Goal: Task Accomplishment & Management: Use online tool/utility

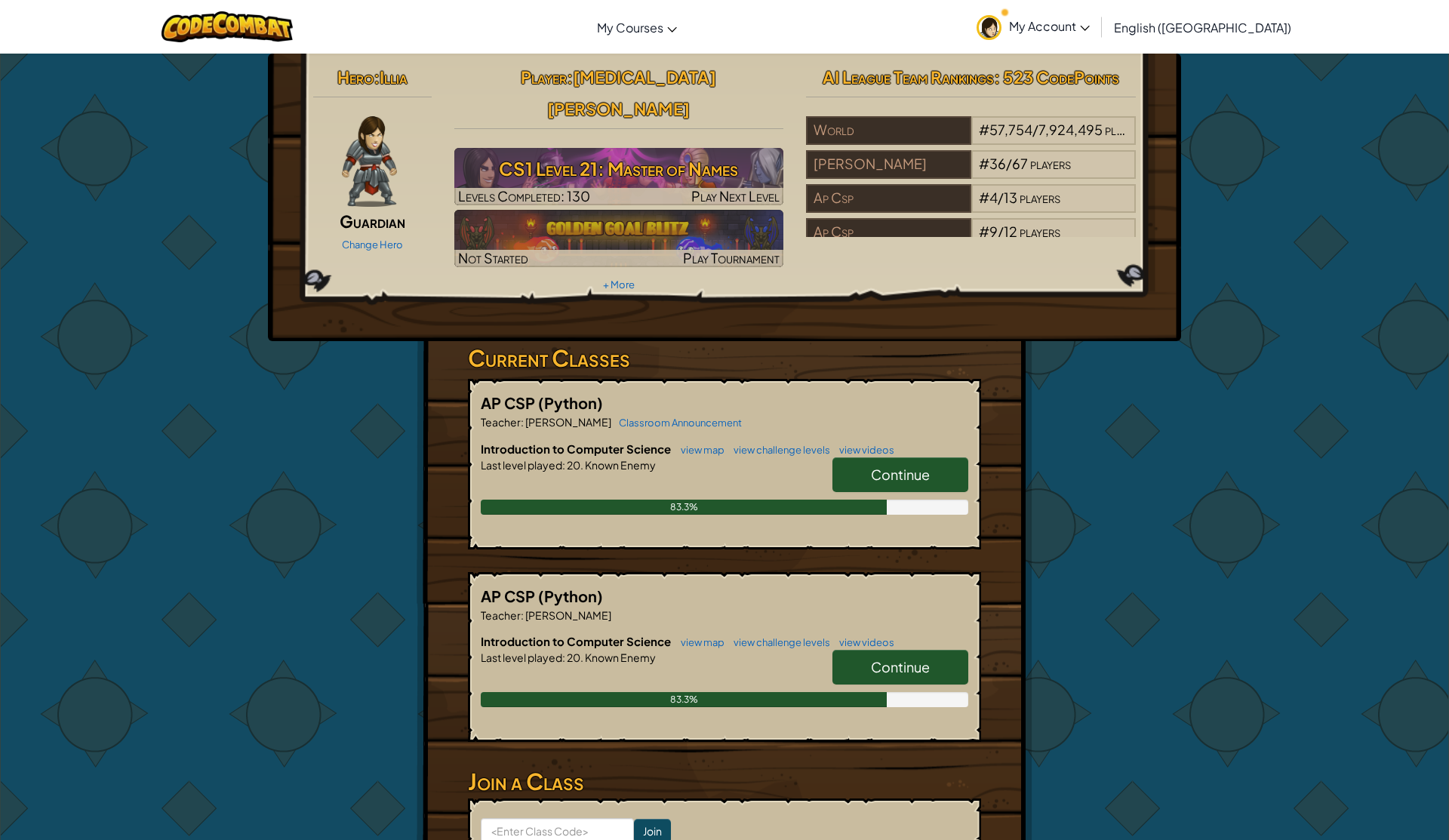
click at [893, 466] on span "Continue" at bounding box center [900, 474] width 59 height 17
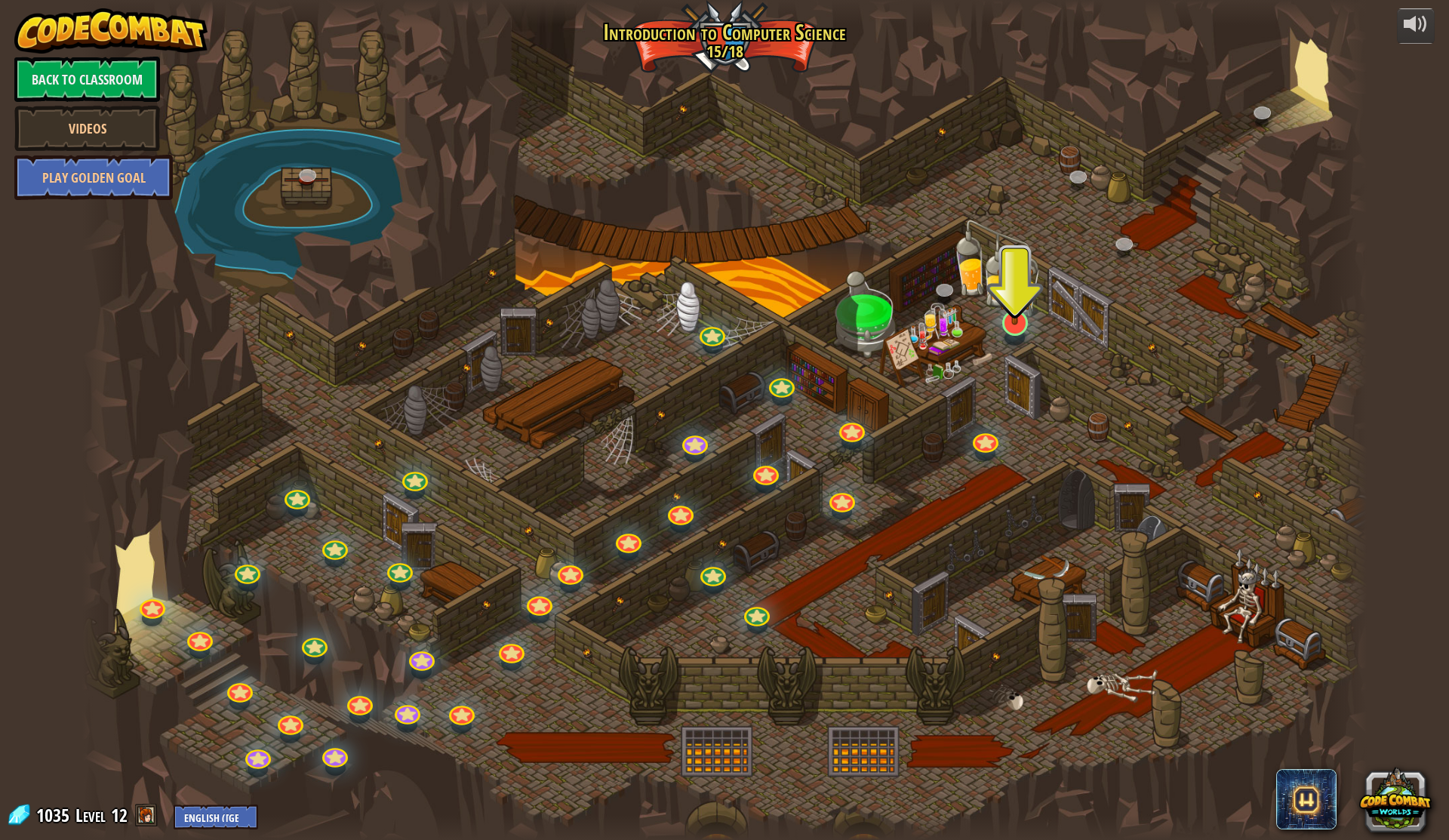
click at [1000, 316] on img at bounding box center [1015, 284] width 36 height 82
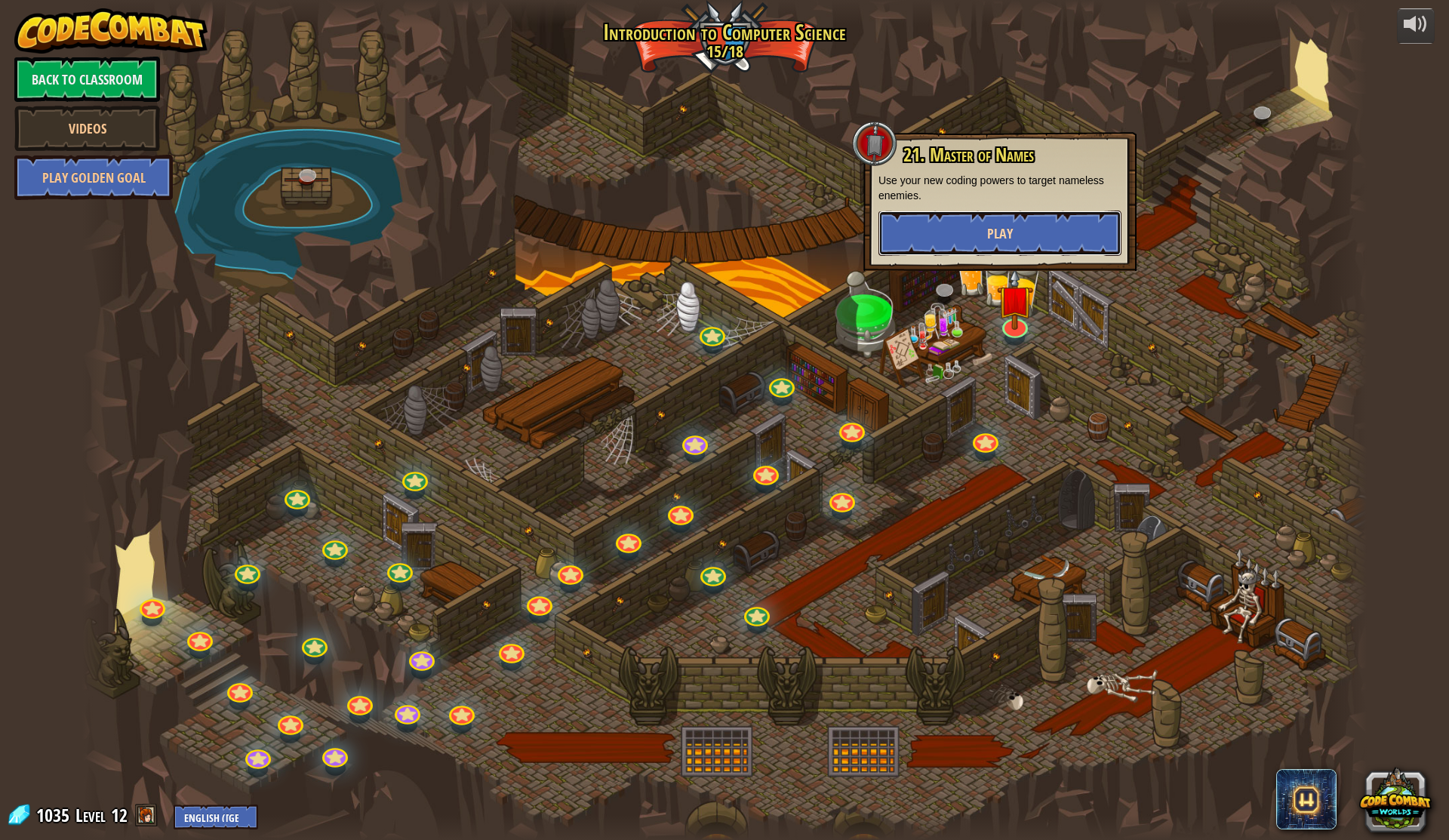
click at [964, 217] on button "Play" at bounding box center [999, 233] width 243 height 45
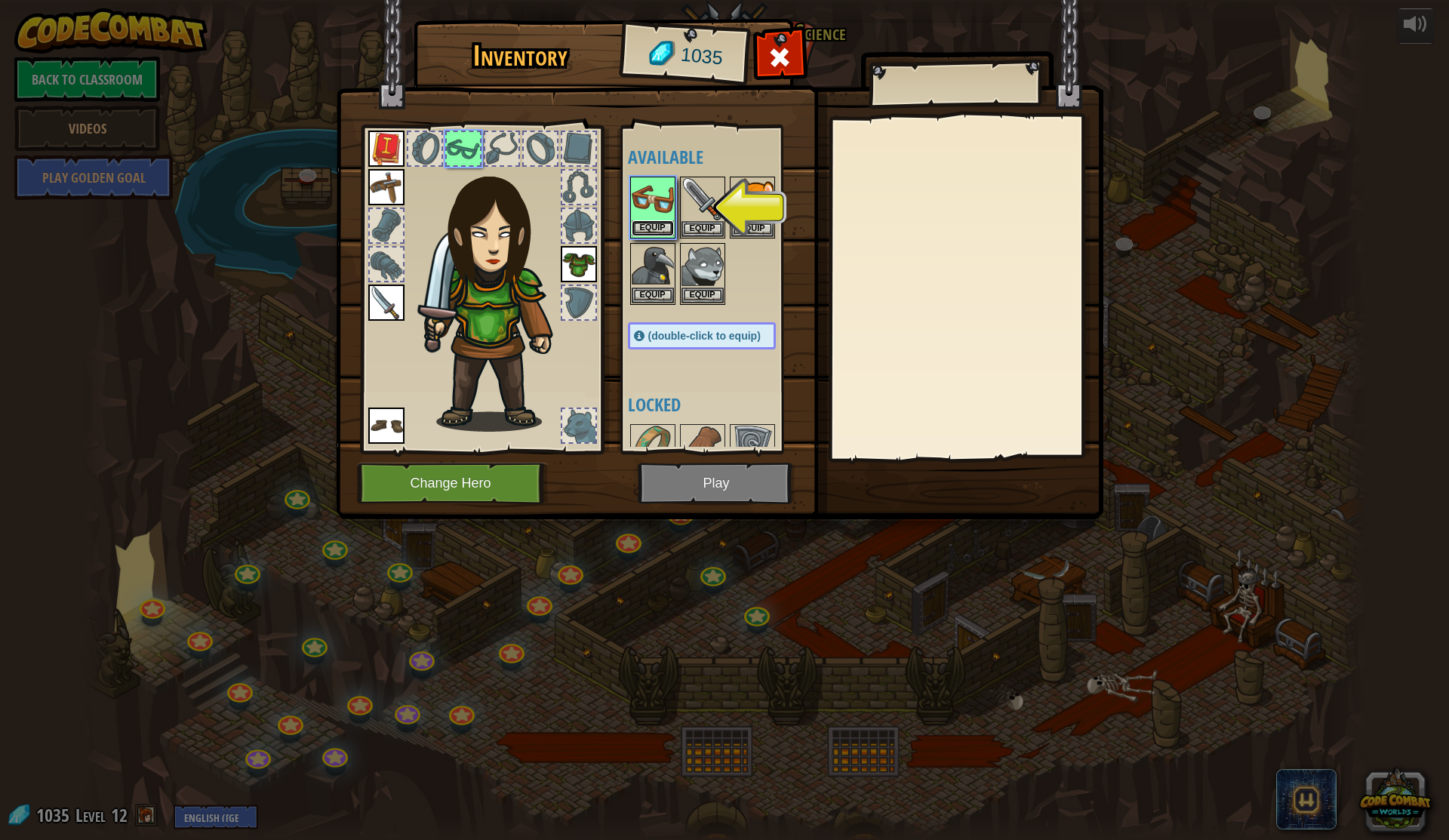
click at [666, 224] on button "Equip" at bounding box center [653, 228] width 43 height 15
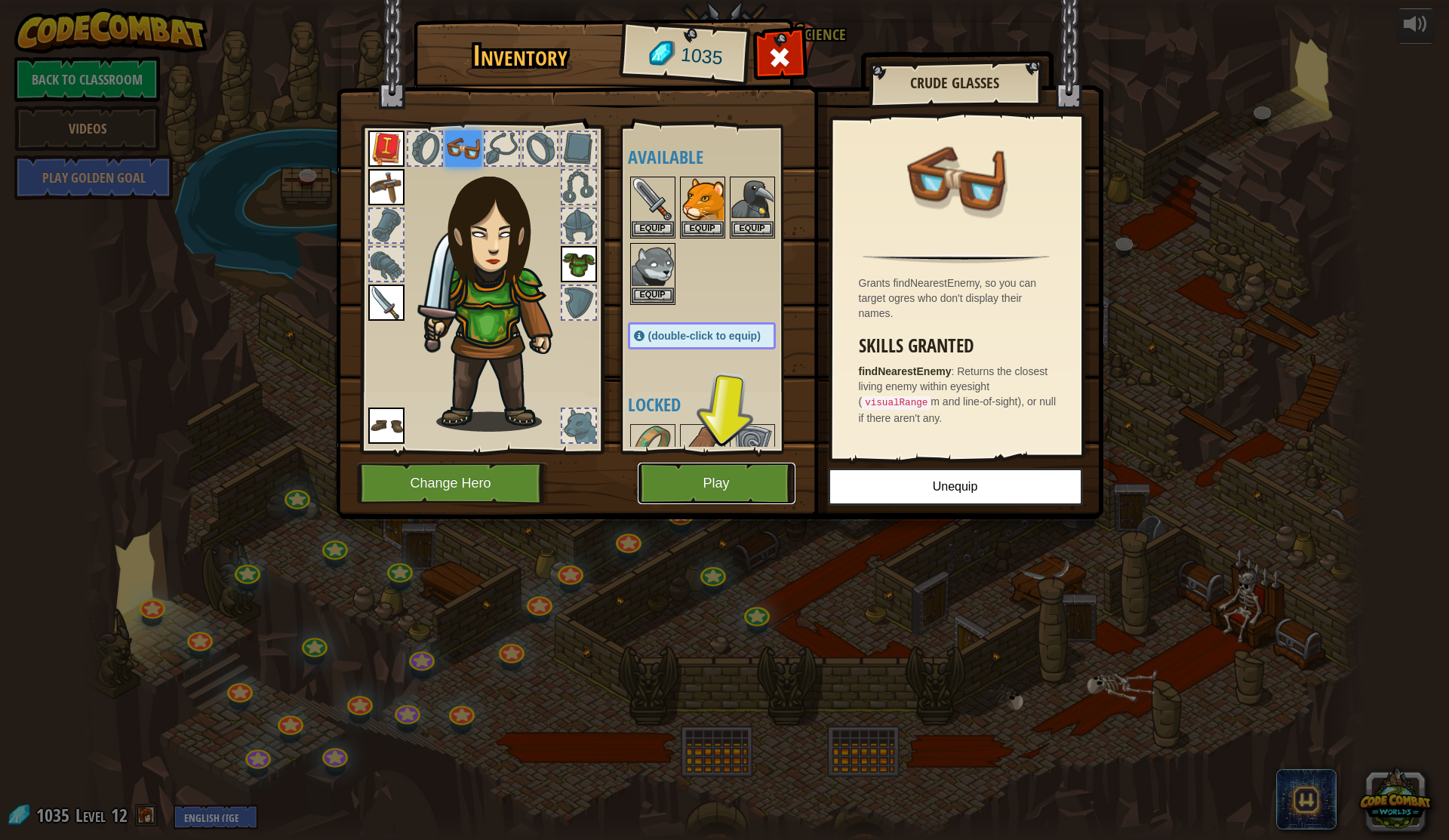
click at [701, 484] on button "Play" at bounding box center [716, 484] width 157 height 42
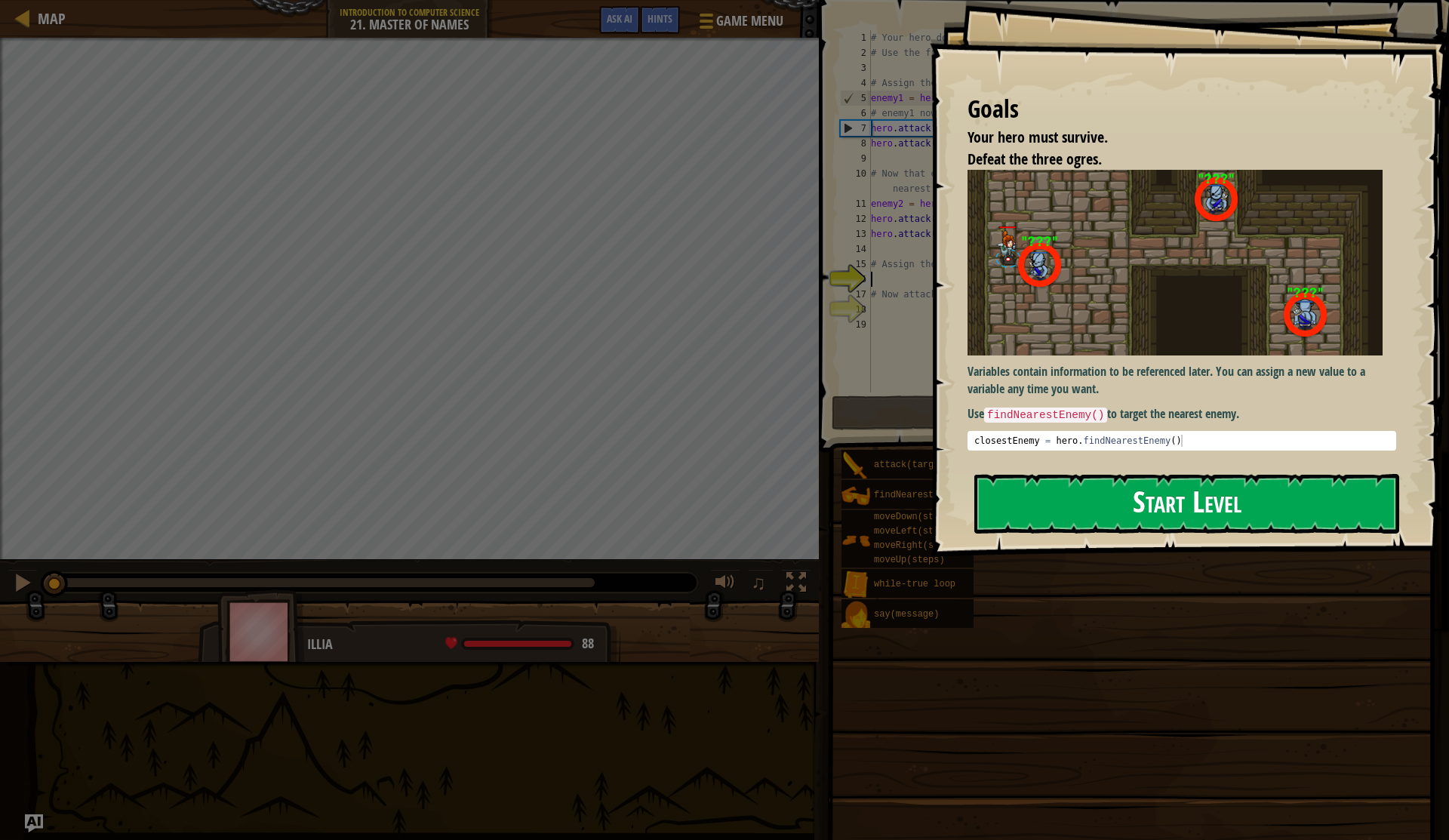
click at [1087, 490] on button "Start Level" at bounding box center [1187, 503] width 425 height 60
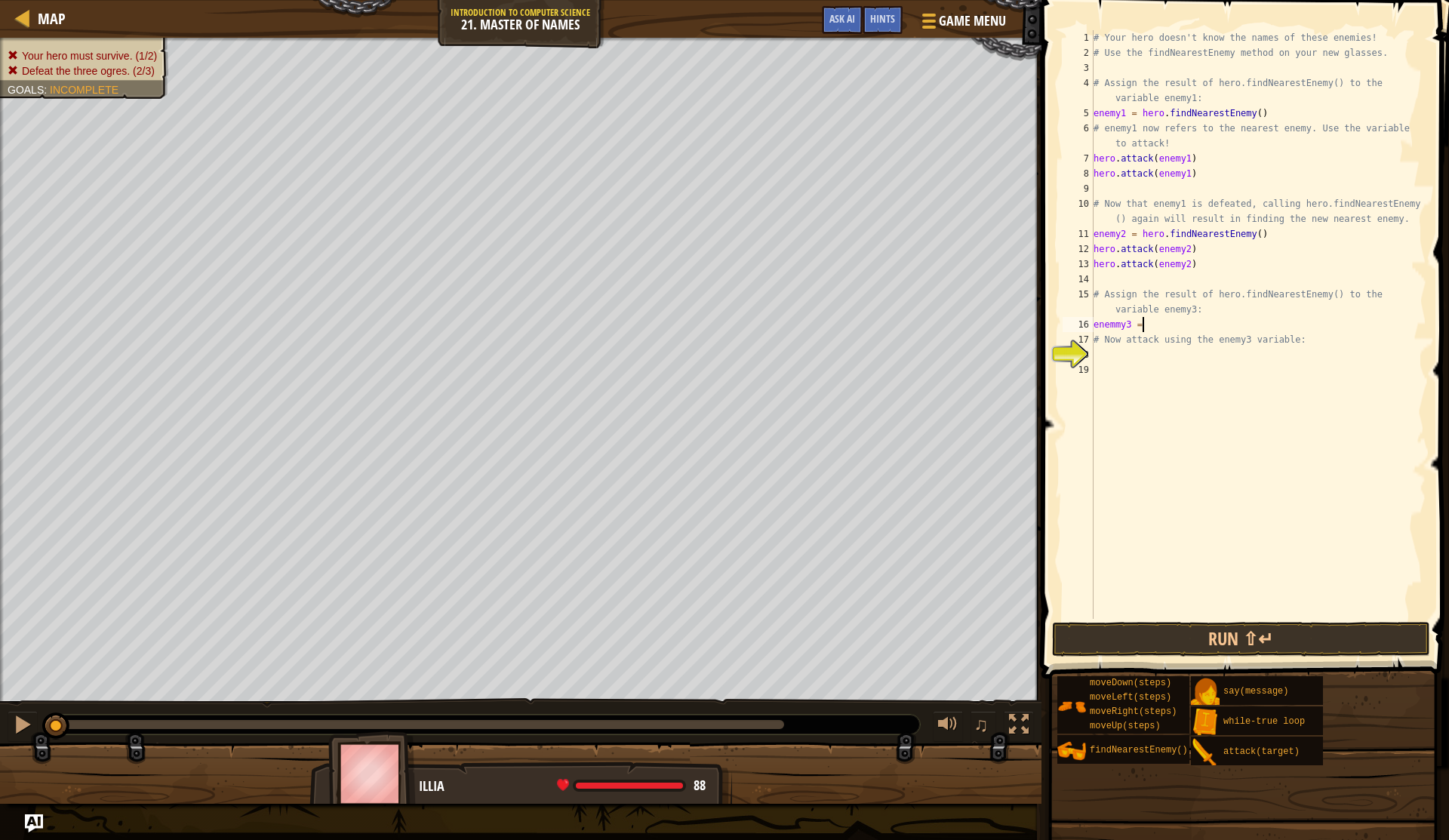
scroll to position [7, 3]
type textarea "enemmy3 = h"
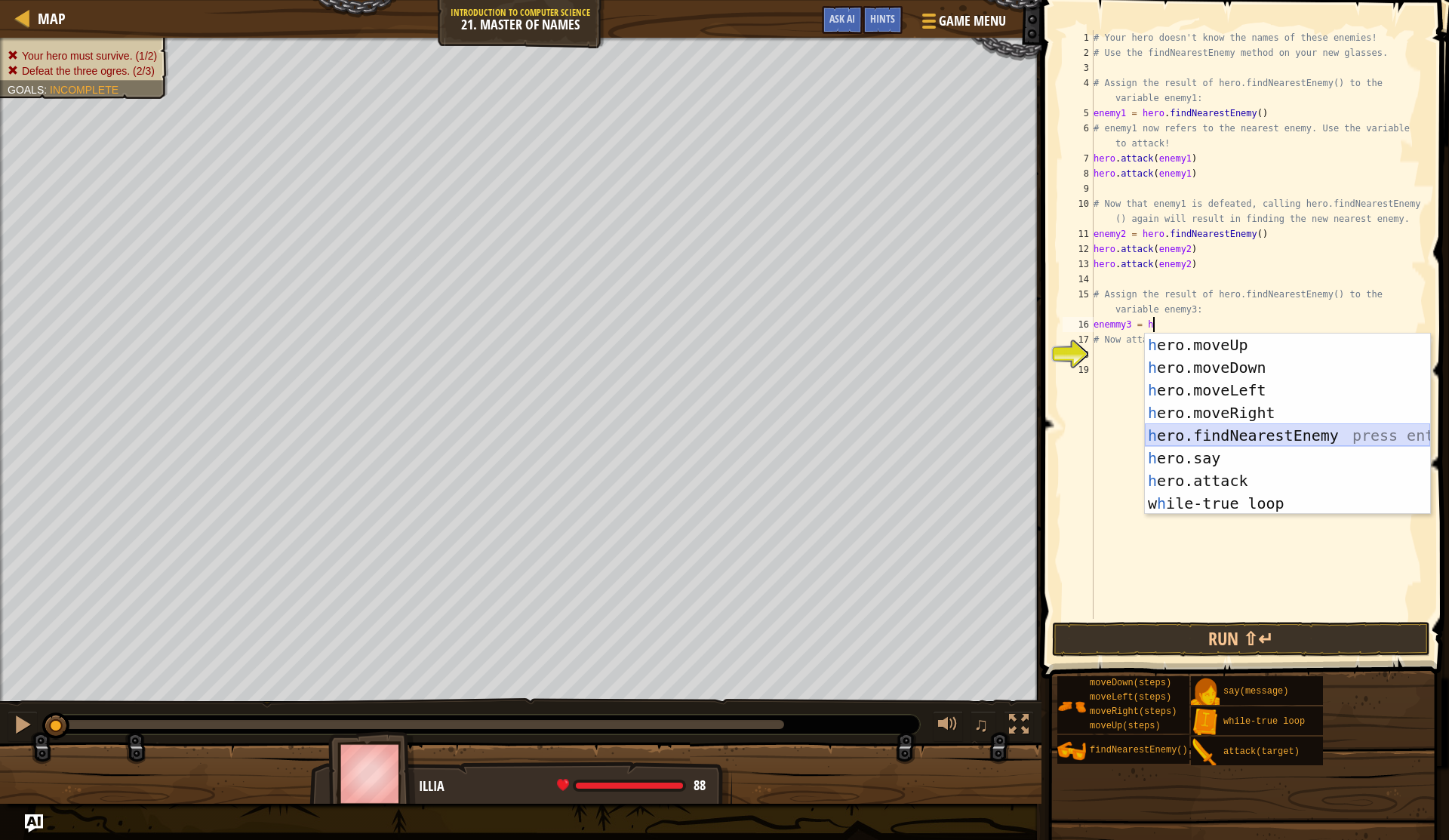
click at [1275, 434] on div "h ero.moveUp press enter h ero.moveDown press enter h ero.moveLeft press enter …" at bounding box center [1288, 446] width 285 height 226
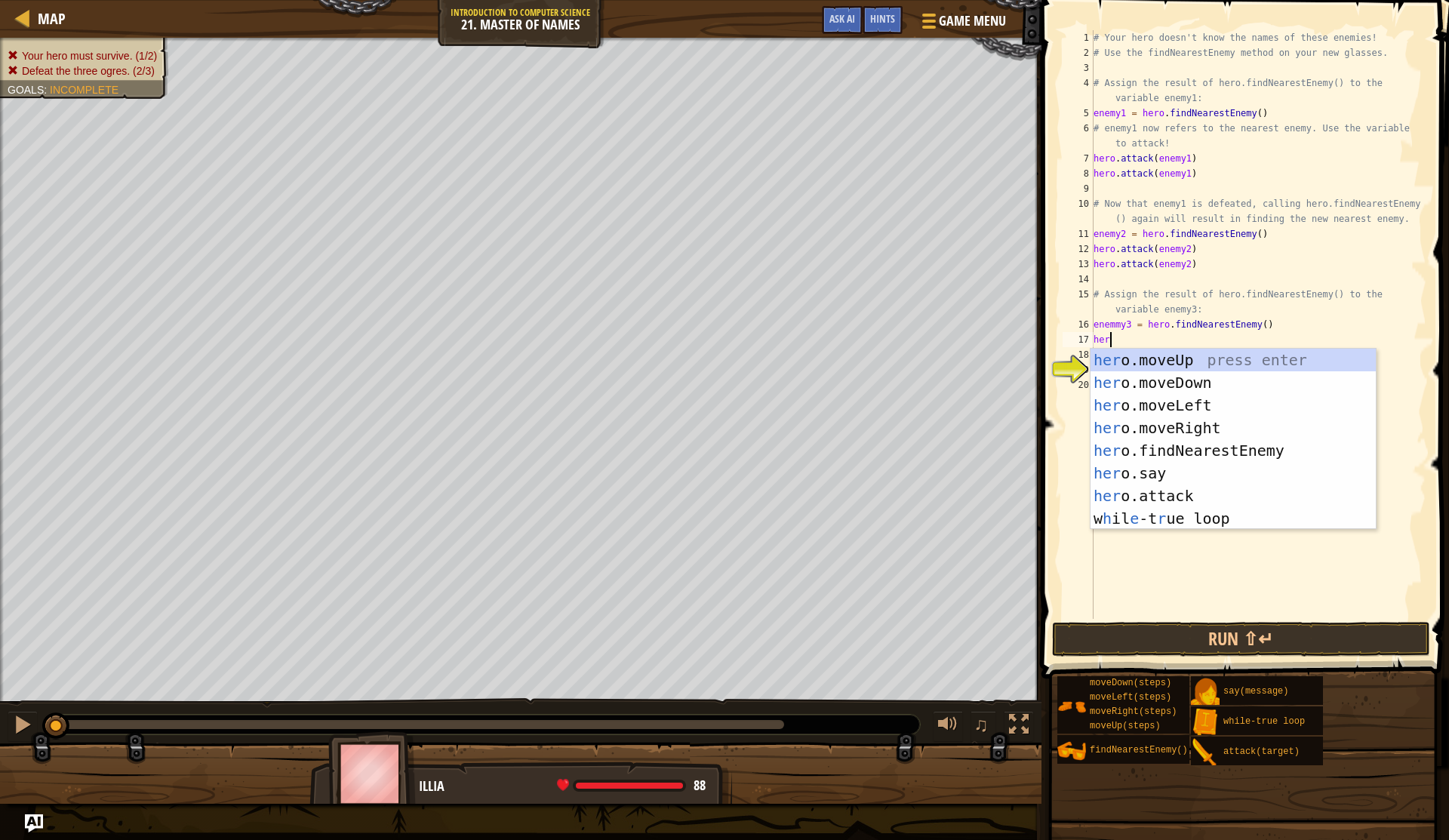
scroll to position [7, 1]
click at [1162, 497] on div "her o.moveUp press enter her o.moveDown press enter her o.moveLeft press enter …" at bounding box center [1233, 462] width 285 height 226
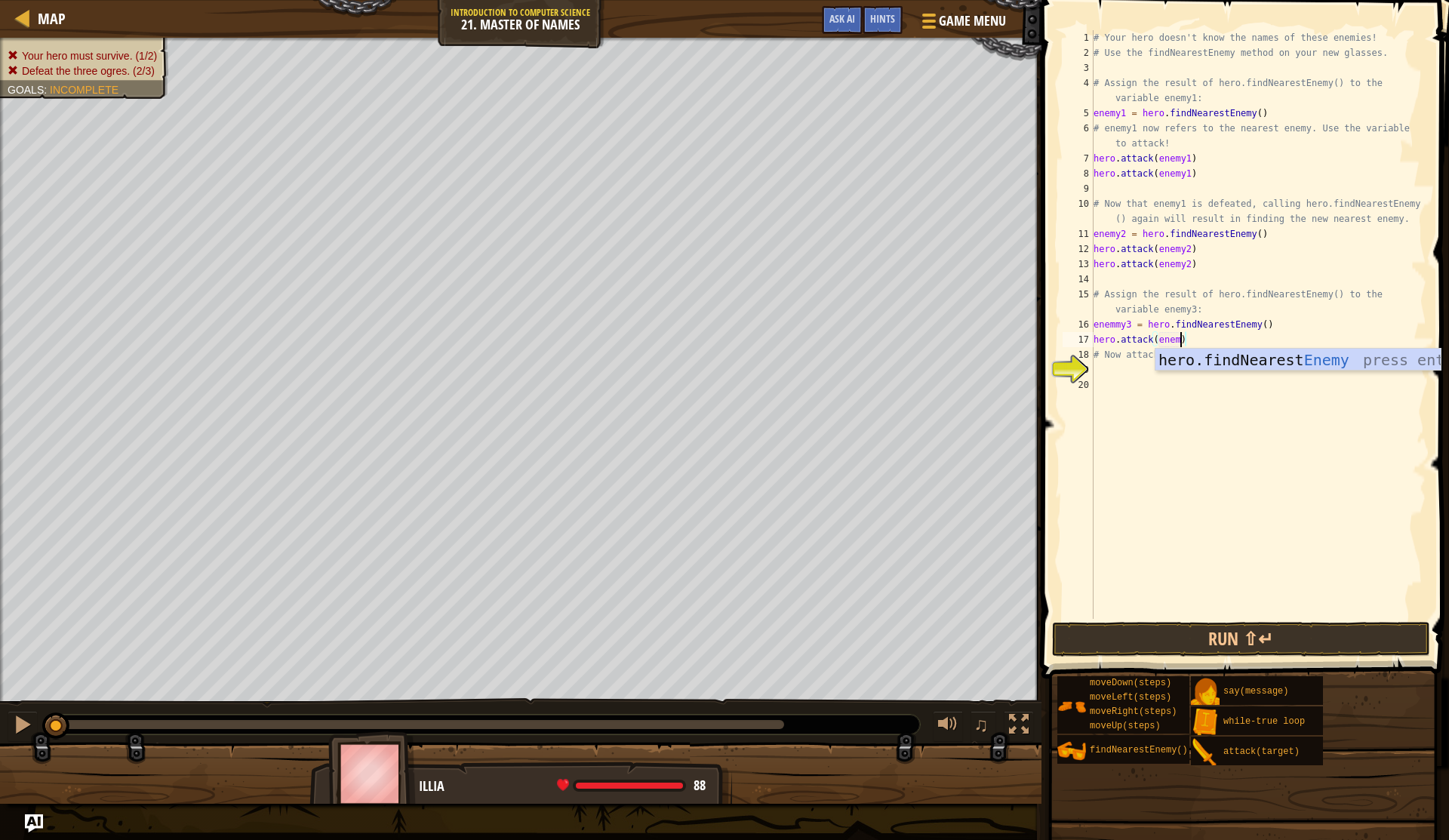
scroll to position [7, 7]
type textarea "hero.attack(enemye)"
type textarea "hero.attack(enemy3"
type textarea "hero.attack(enemy3)"
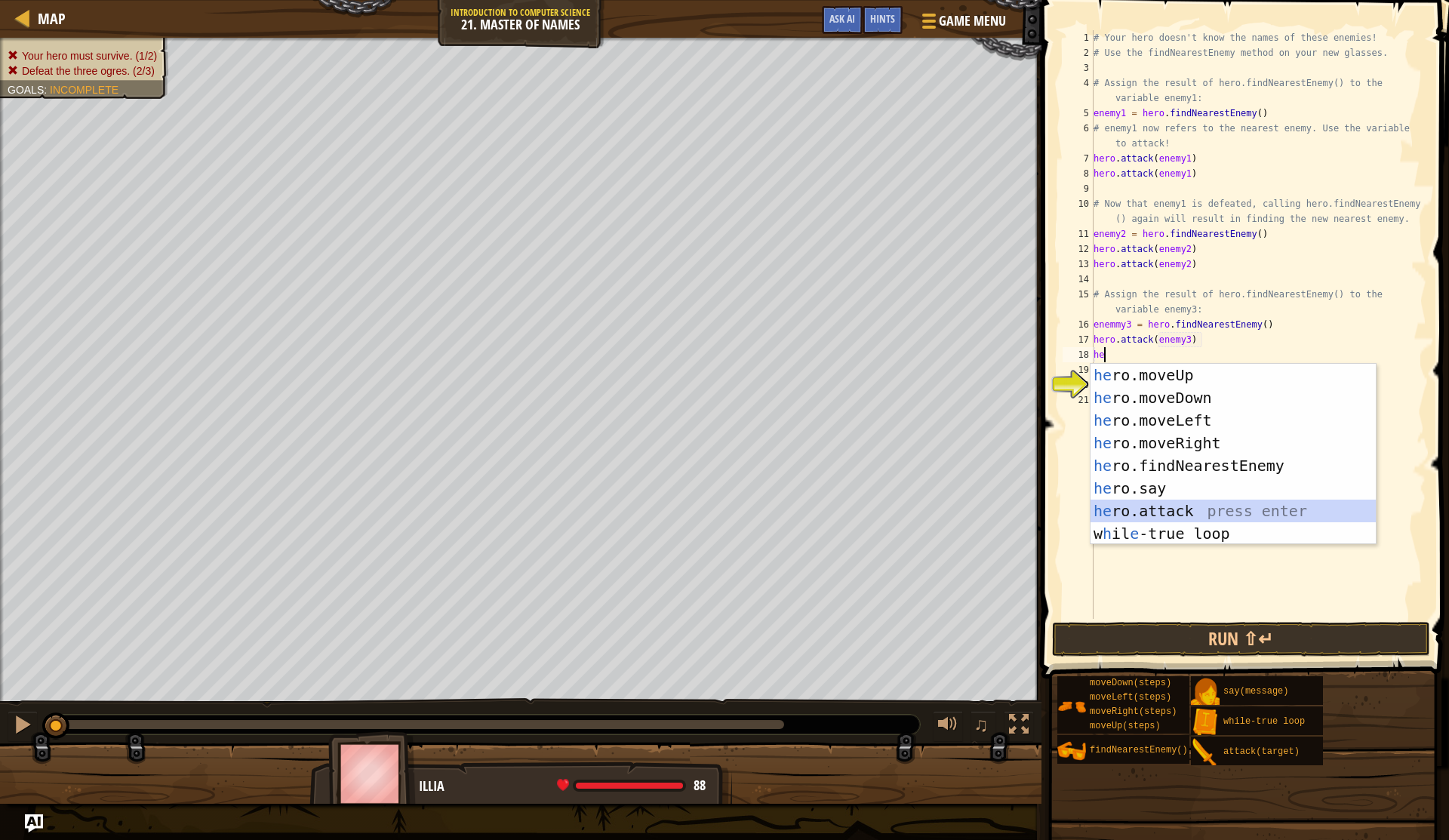
click at [1191, 515] on div "he ro.moveUp press enter he ro.moveDown press enter he ro.moveLeft press enter …" at bounding box center [1233, 477] width 285 height 226
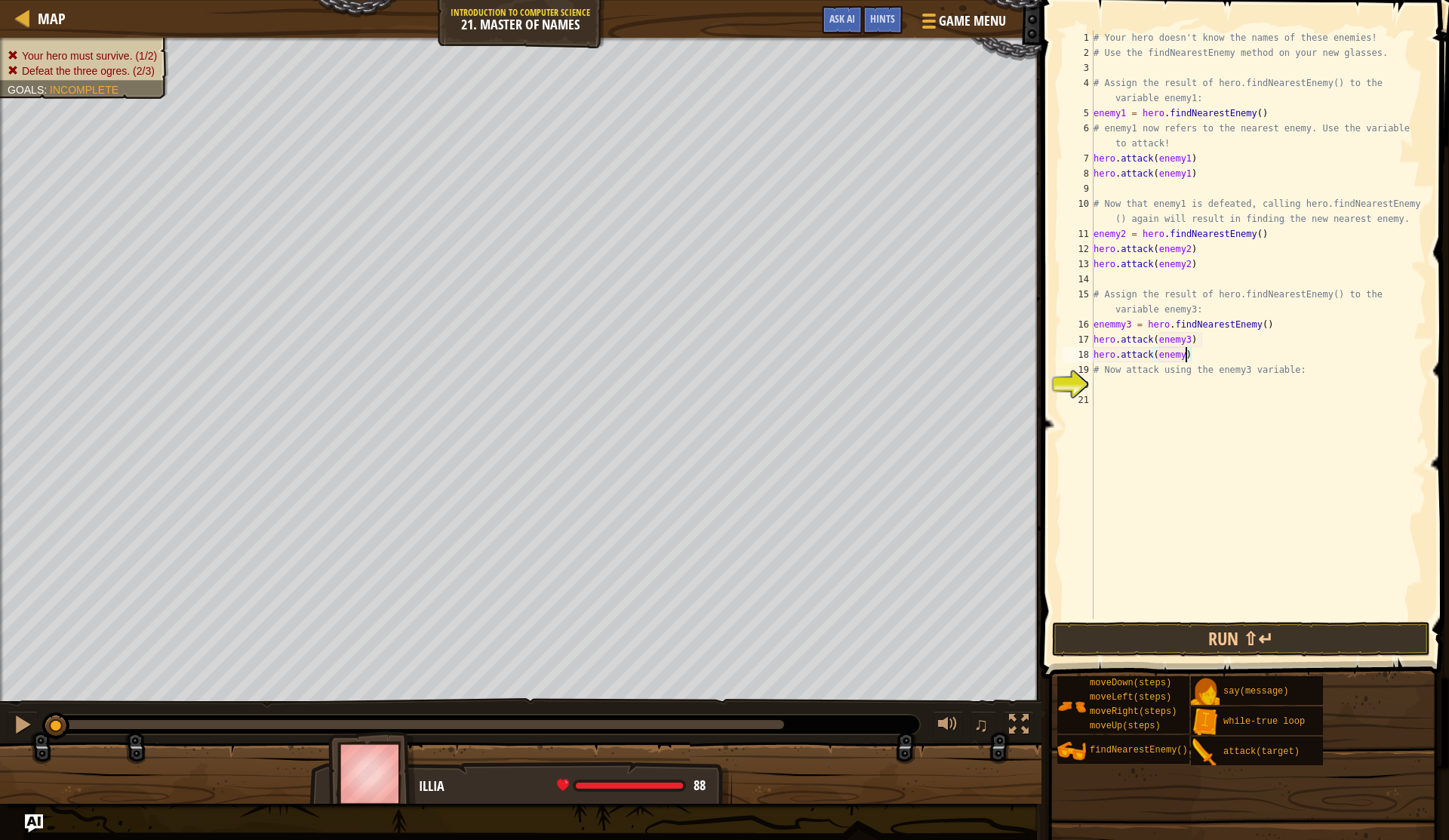
scroll to position [7, 8]
click at [1150, 629] on button "Run ⇧↵" at bounding box center [1241, 639] width 378 height 35
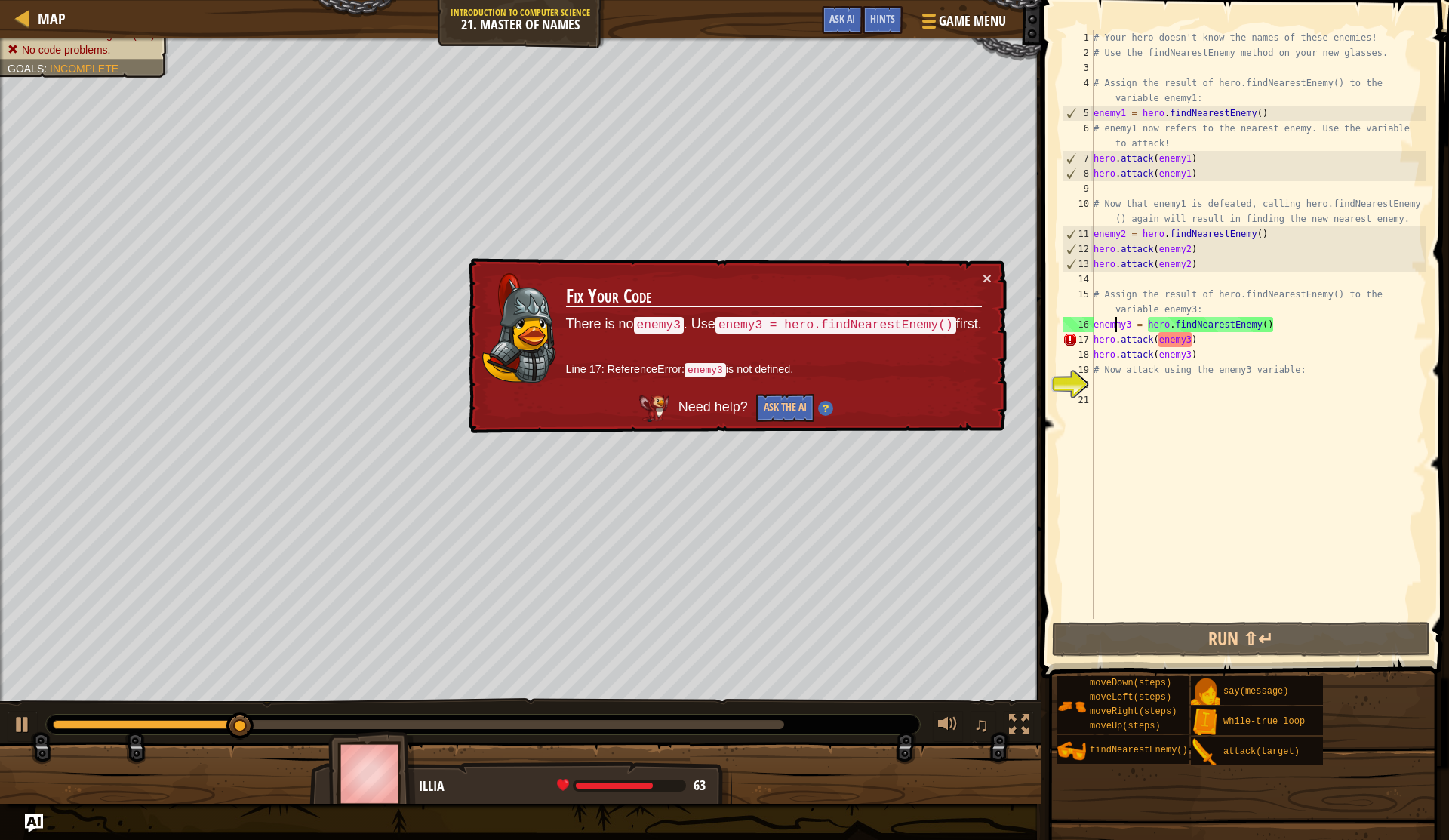
click at [1118, 326] on div "# Your hero doesn't know the names of these enemies! # Use the findNearestEnemy…" at bounding box center [1258, 339] width 336 height 618
type textarea "enemy3 = hero.findNearestEnemy()"
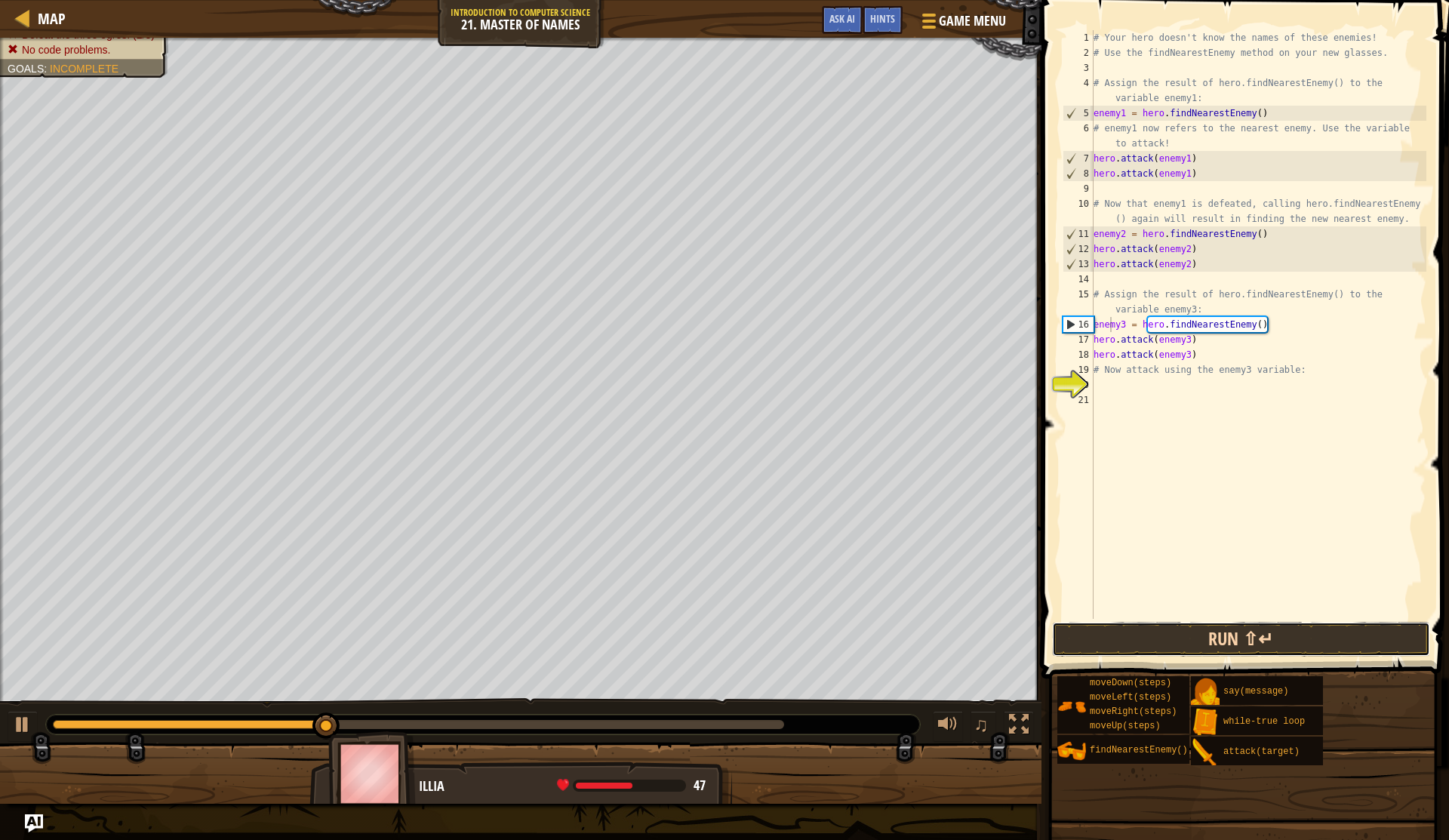
click at [1223, 637] on button "Run ⇧↵" at bounding box center [1241, 639] width 378 height 35
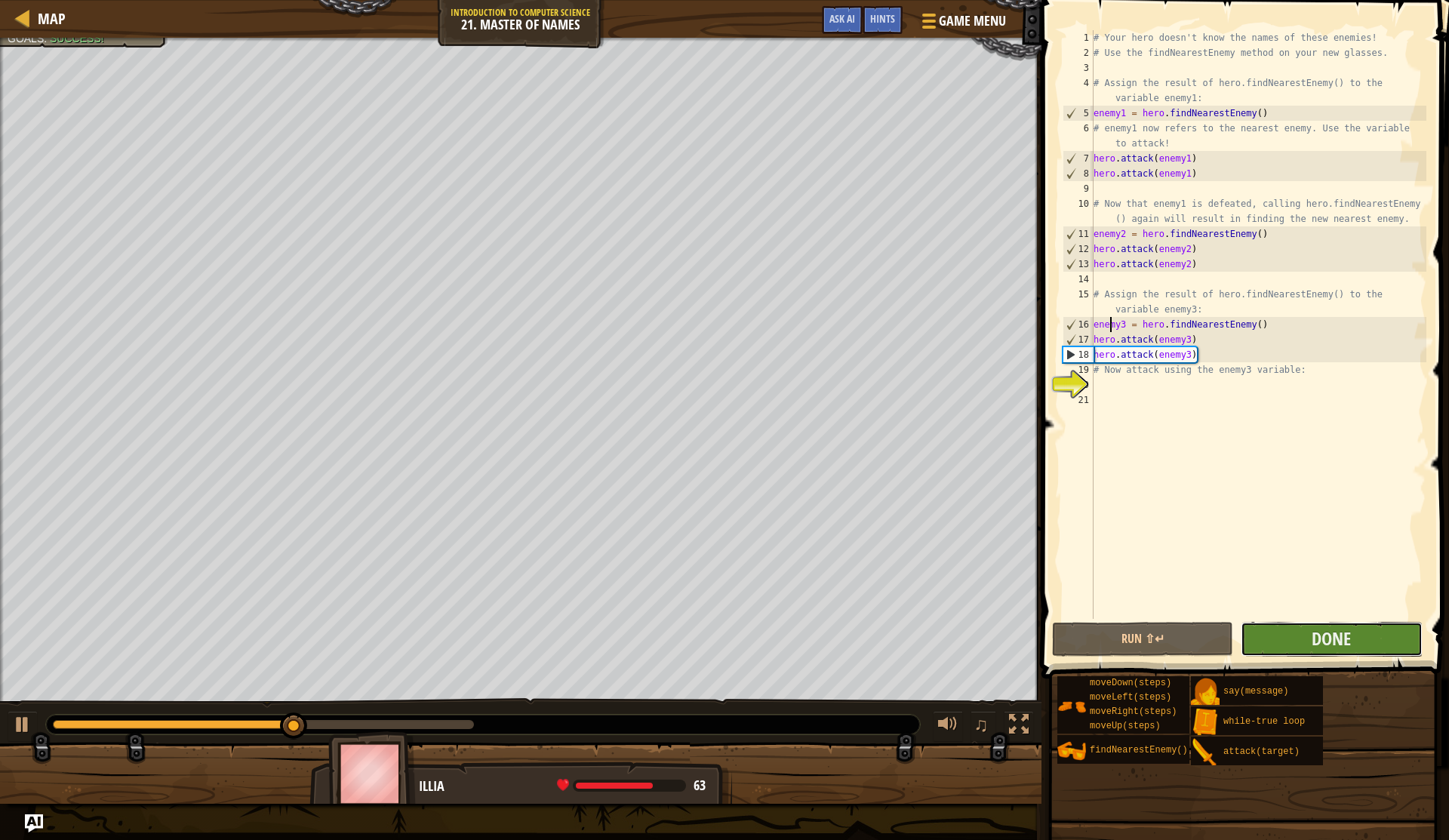
click at [1386, 633] on button "Done" at bounding box center [1331, 639] width 181 height 35
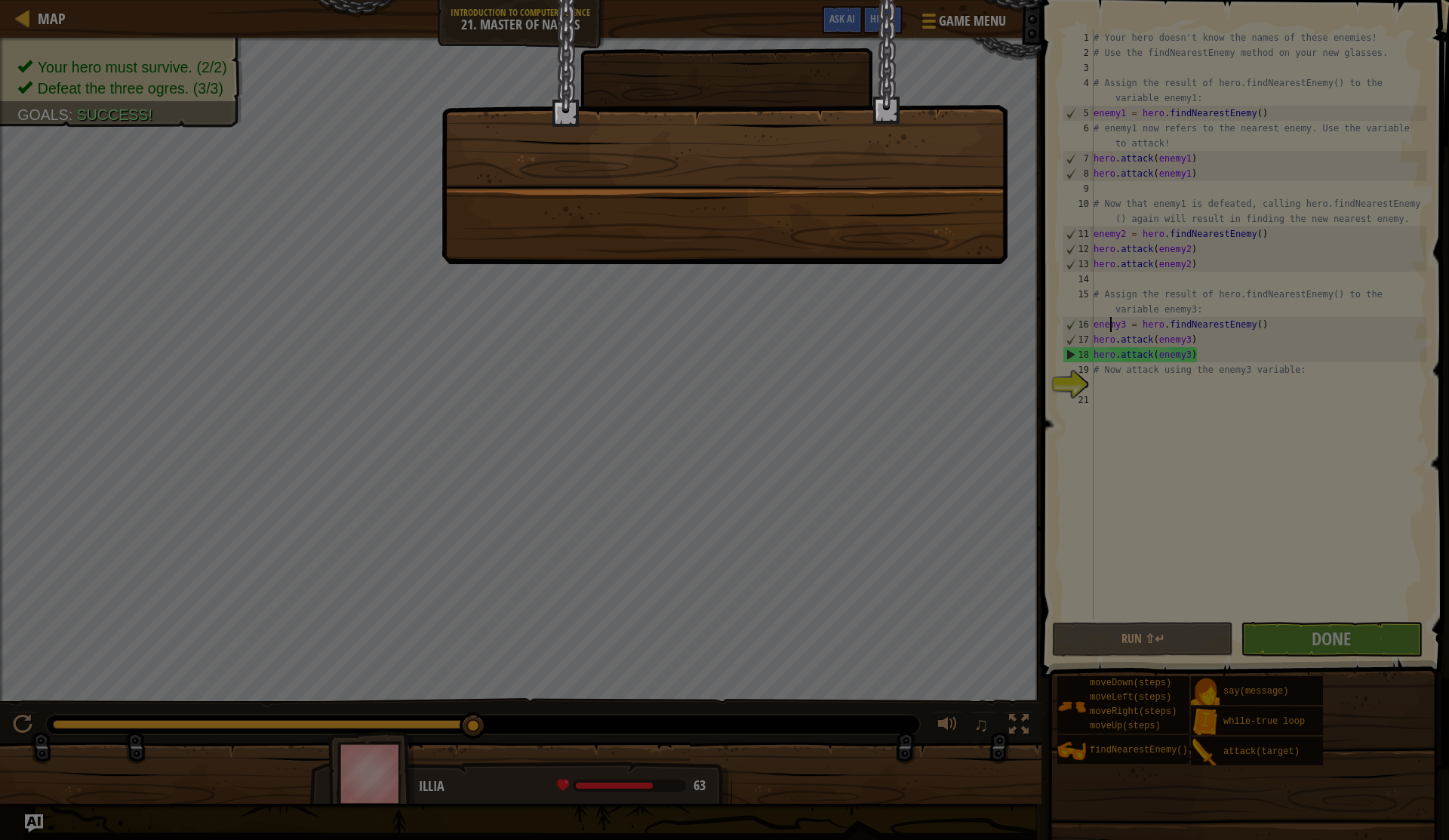
click at [649, 446] on div at bounding box center [724, 420] width 1449 height 840
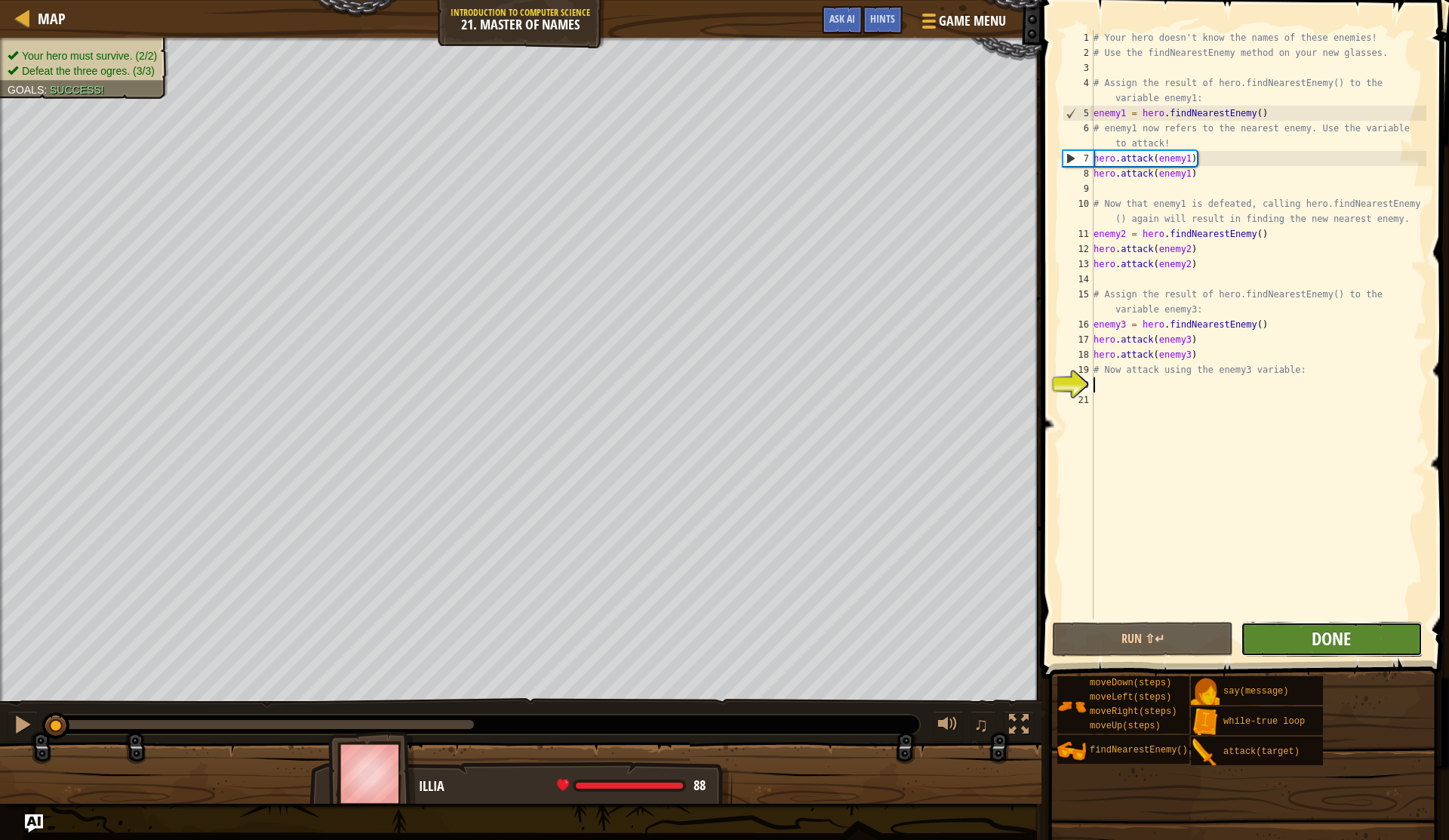
click at [1316, 648] on span "Done" at bounding box center [1331, 638] width 40 height 24
